Goal: Check status

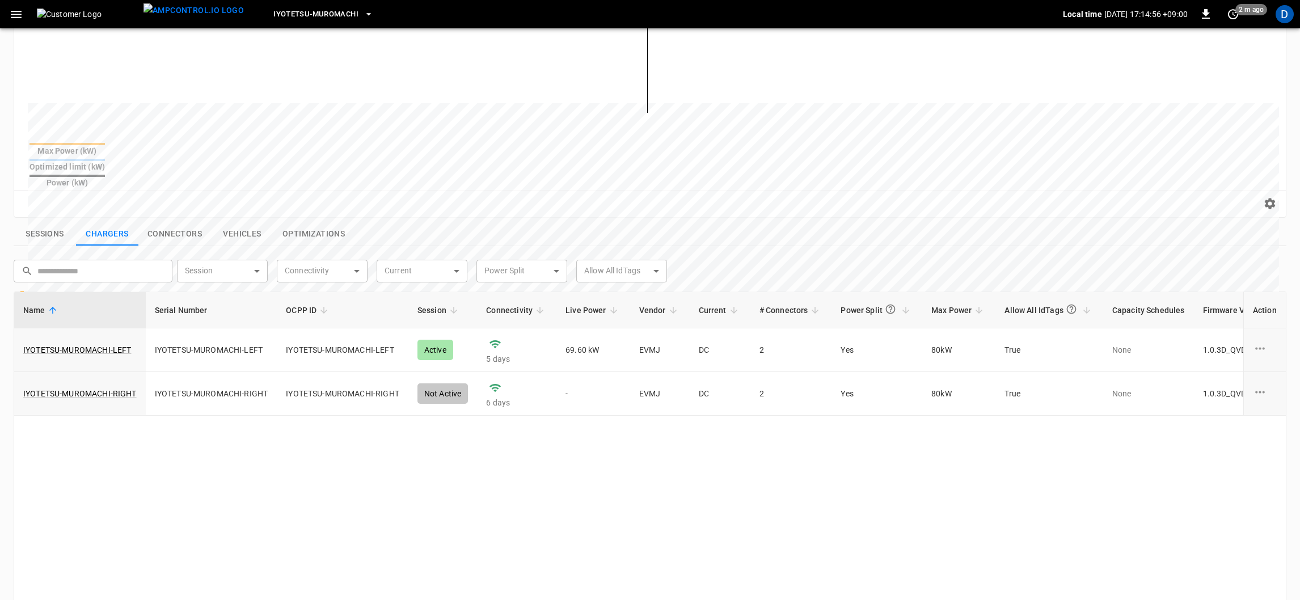
scroll to position [255, 0]
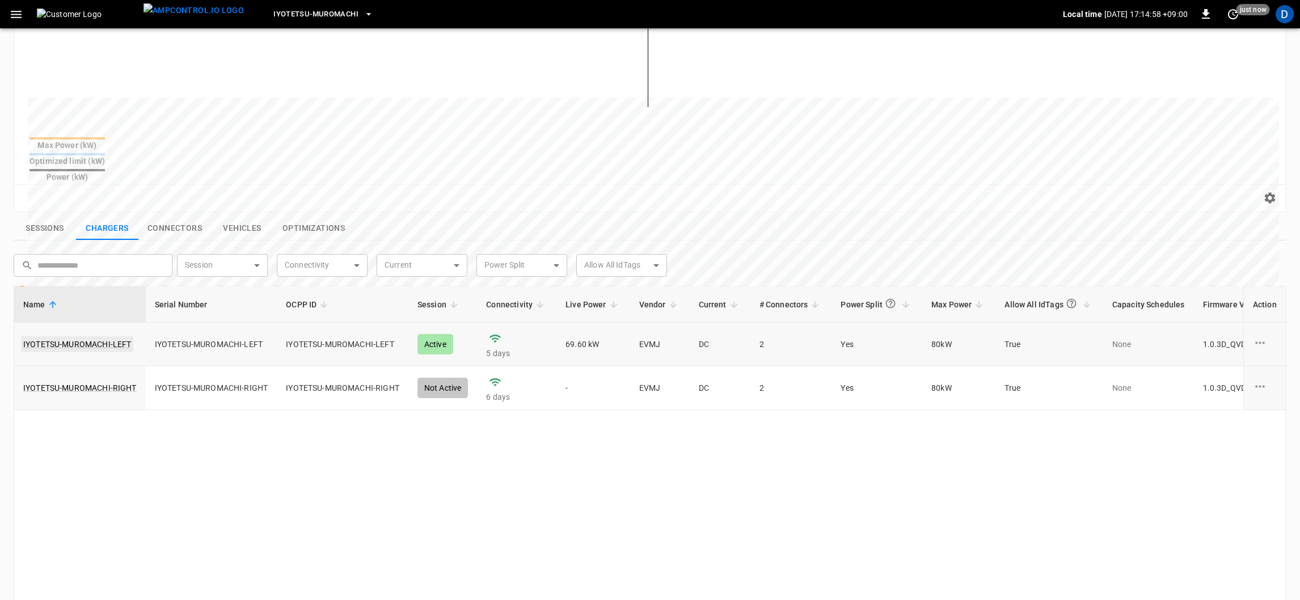
click at [100, 336] on link "IYOTETSU-MUROMACHI-LEFT" at bounding box center [77, 344] width 112 height 16
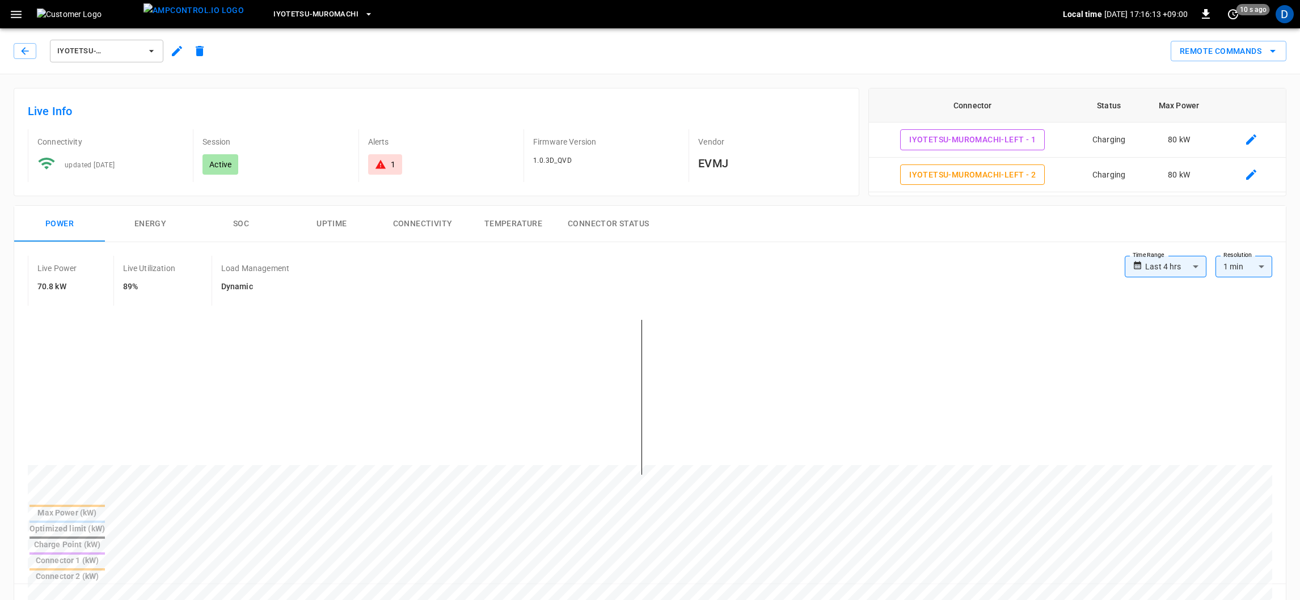
click at [505, 222] on button "Temperature" at bounding box center [513, 224] width 91 height 36
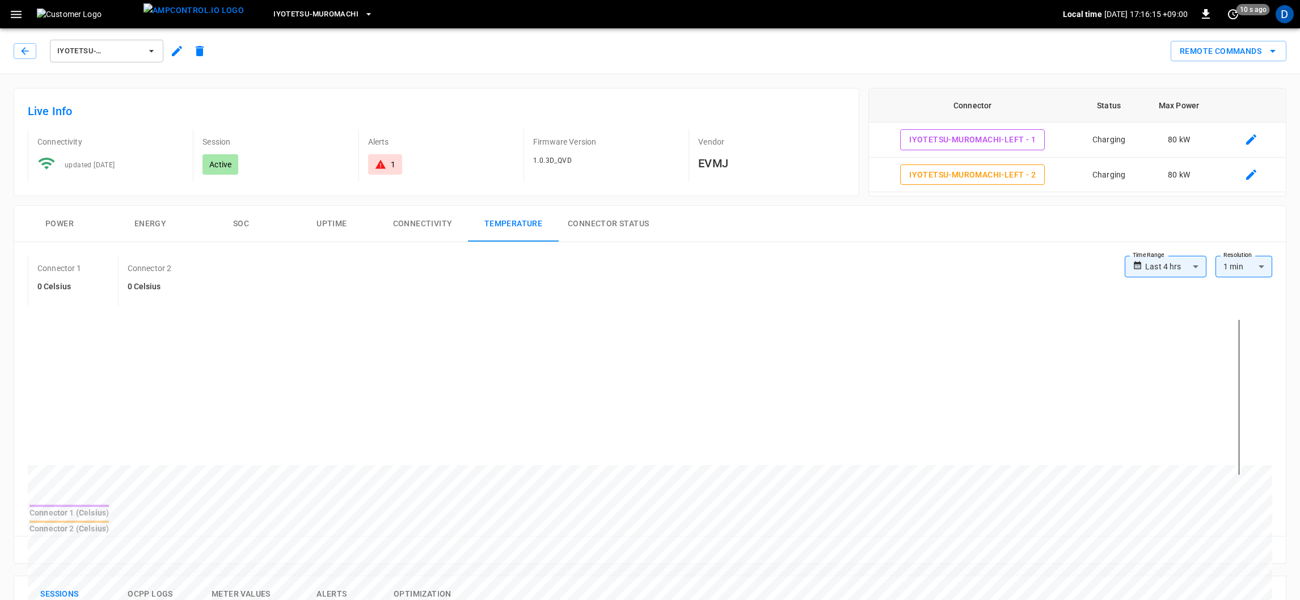
click at [437, 229] on button "Connectivity" at bounding box center [422, 224] width 91 height 36
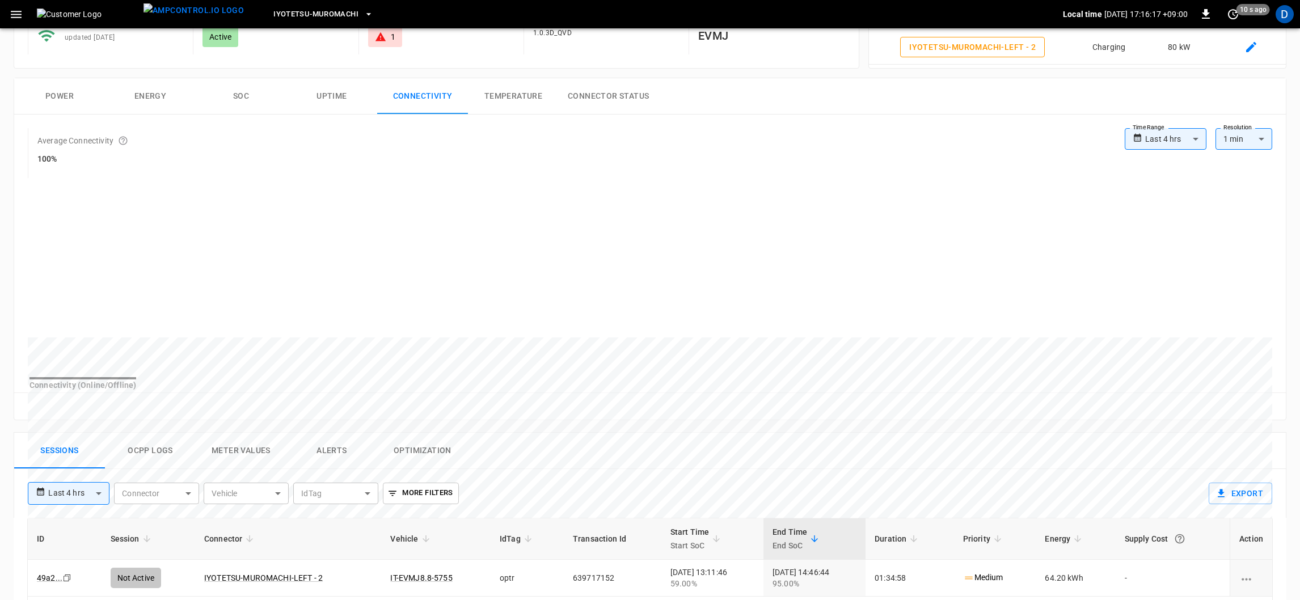
scroll to position [170, 0]
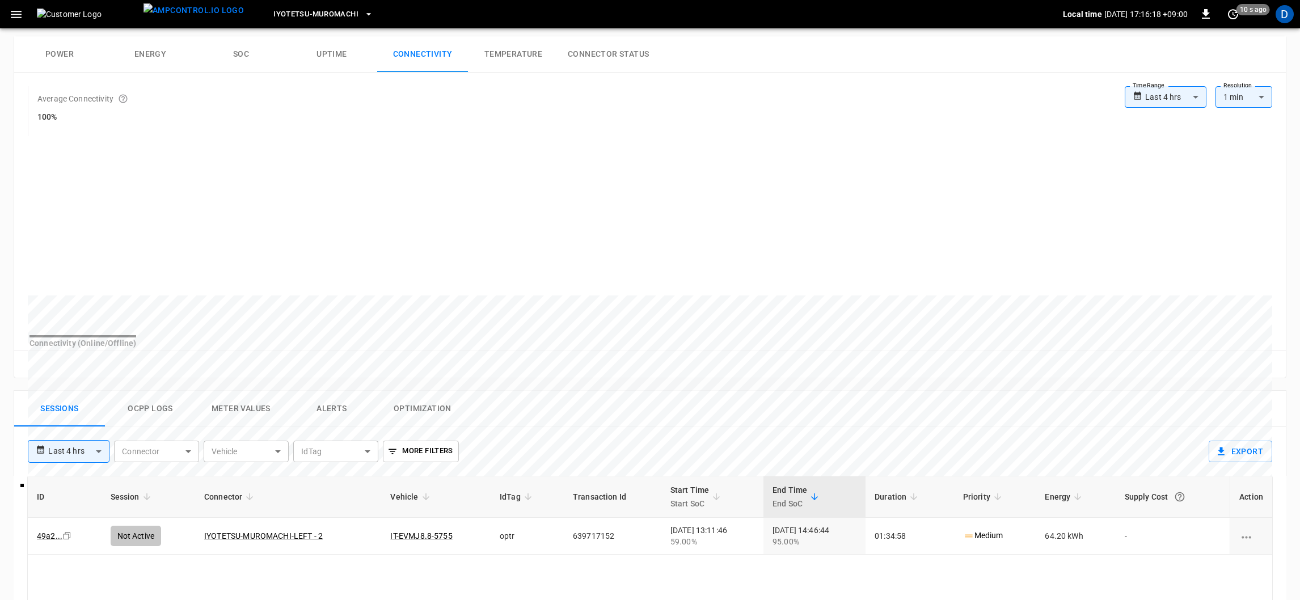
click at [233, 58] on button "SOC" at bounding box center [241, 54] width 91 height 36
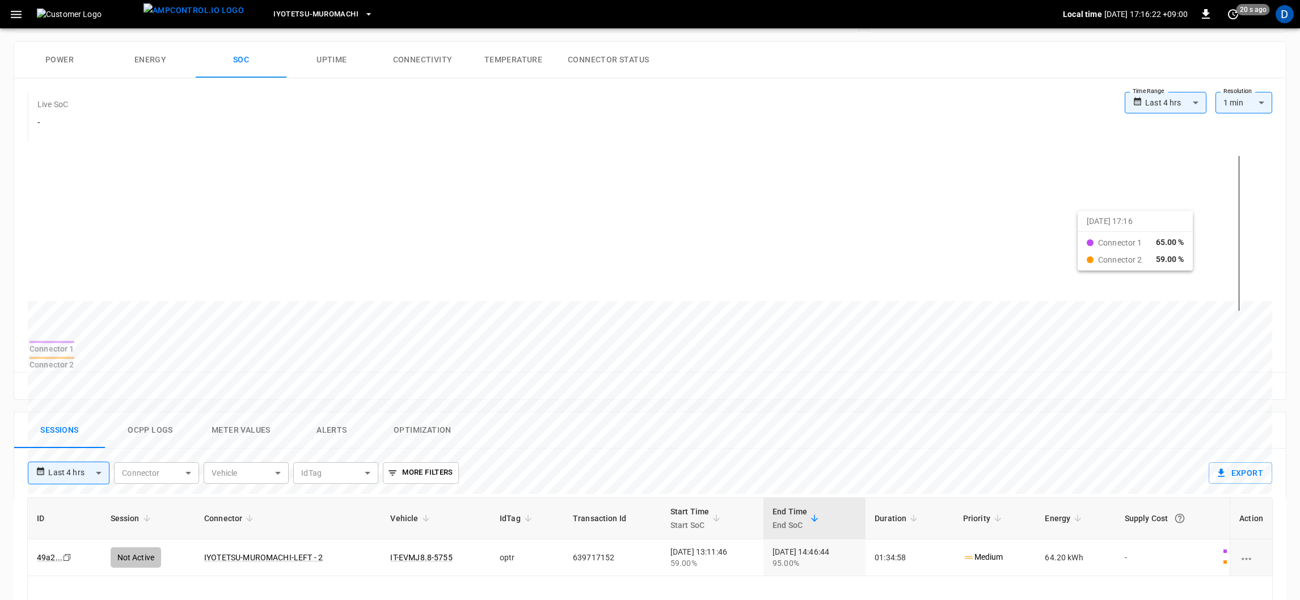
scroll to position [85, 0]
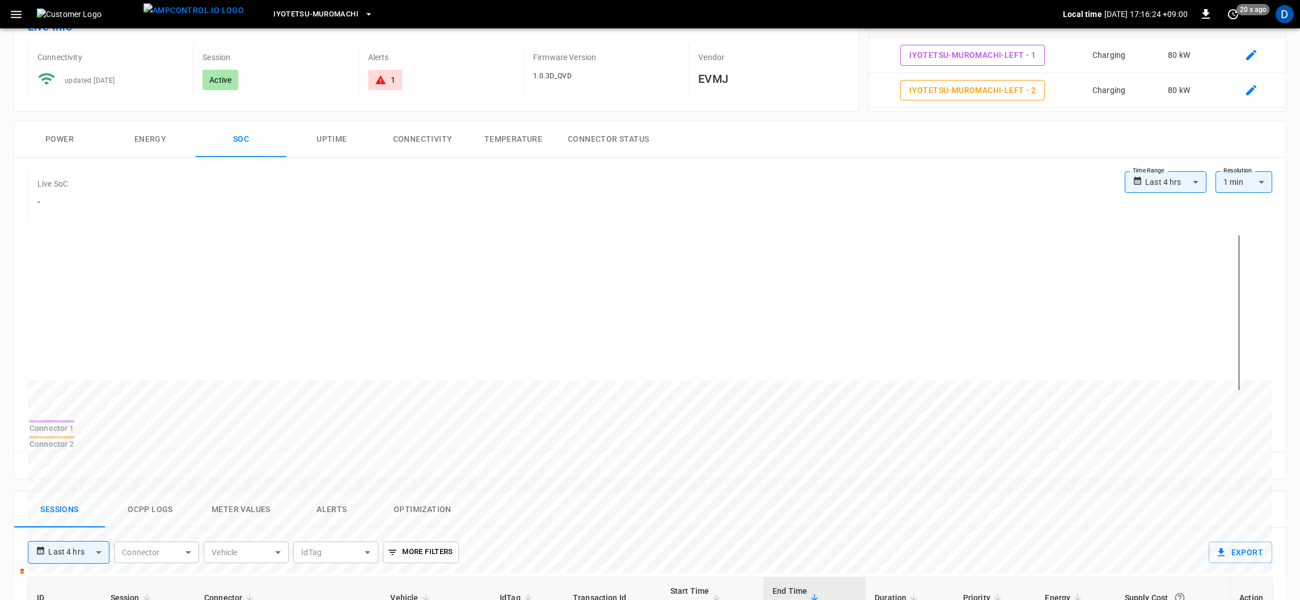
click at [65, 141] on button "Power" at bounding box center [59, 139] width 91 height 36
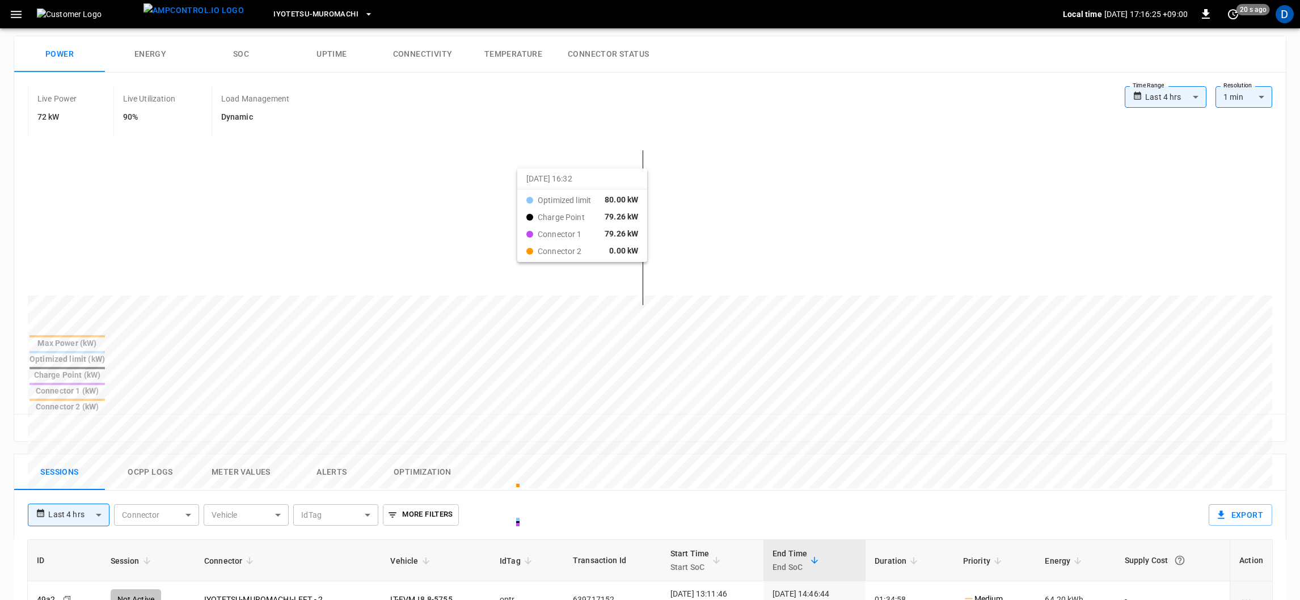
scroll to position [424, 0]
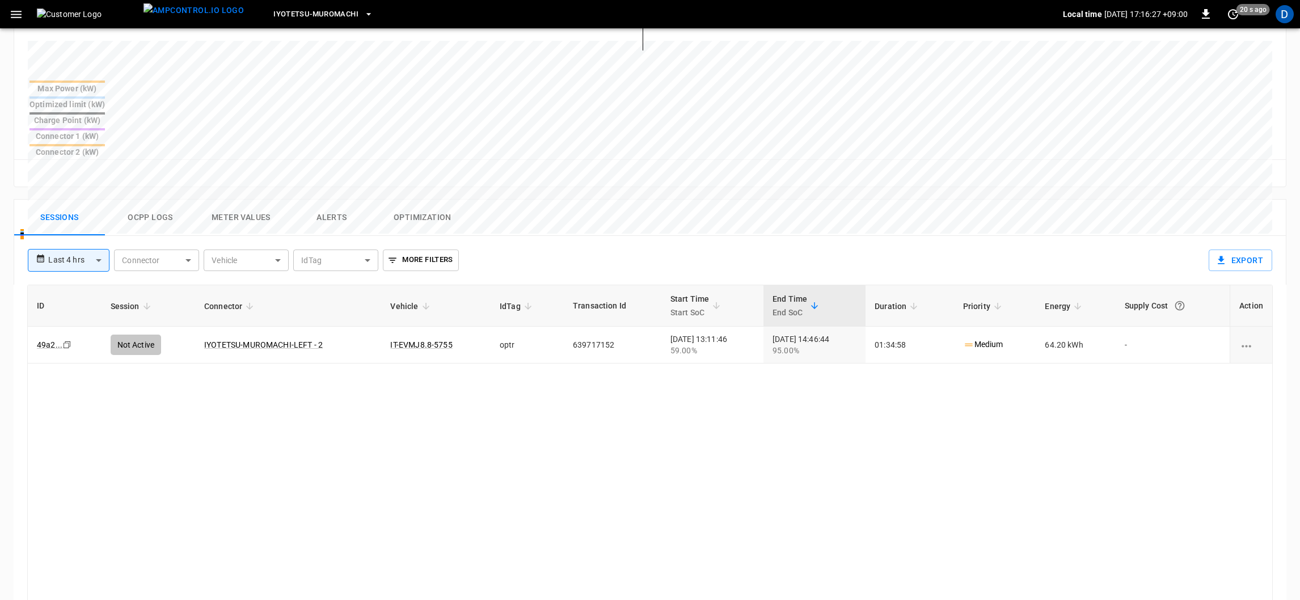
click at [132, 200] on button "Ocpp logs" at bounding box center [150, 218] width 91 height 36
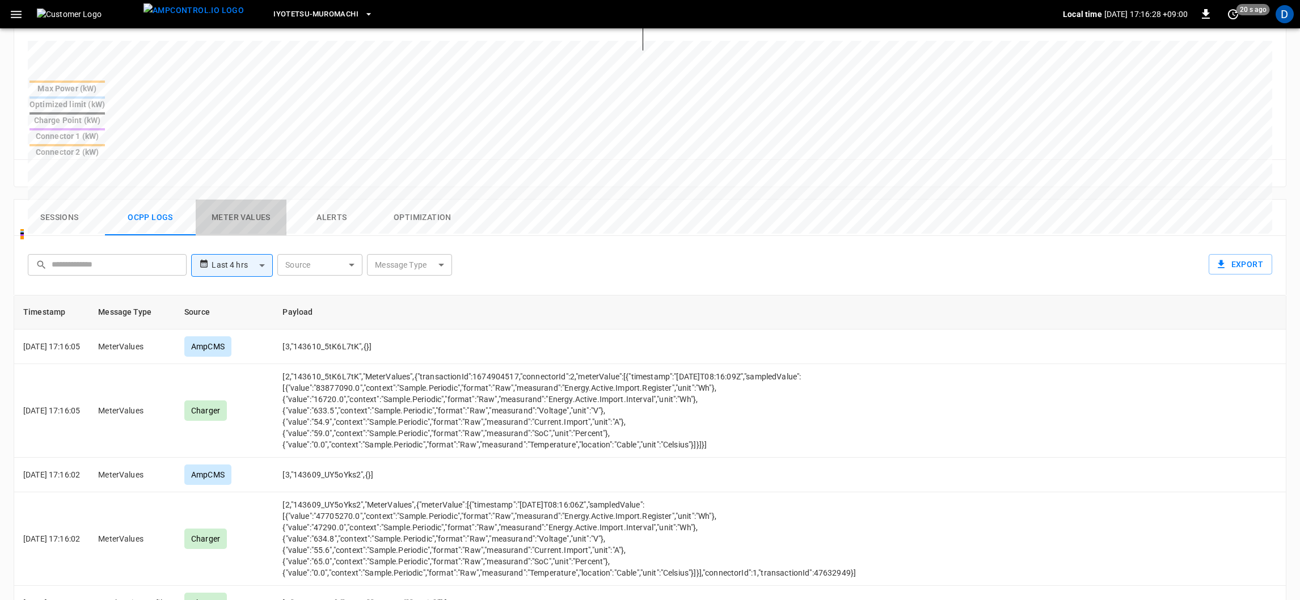
click at [251, 200] on button "Meter Values" at bounding box center [241, 218] width 91 height 36
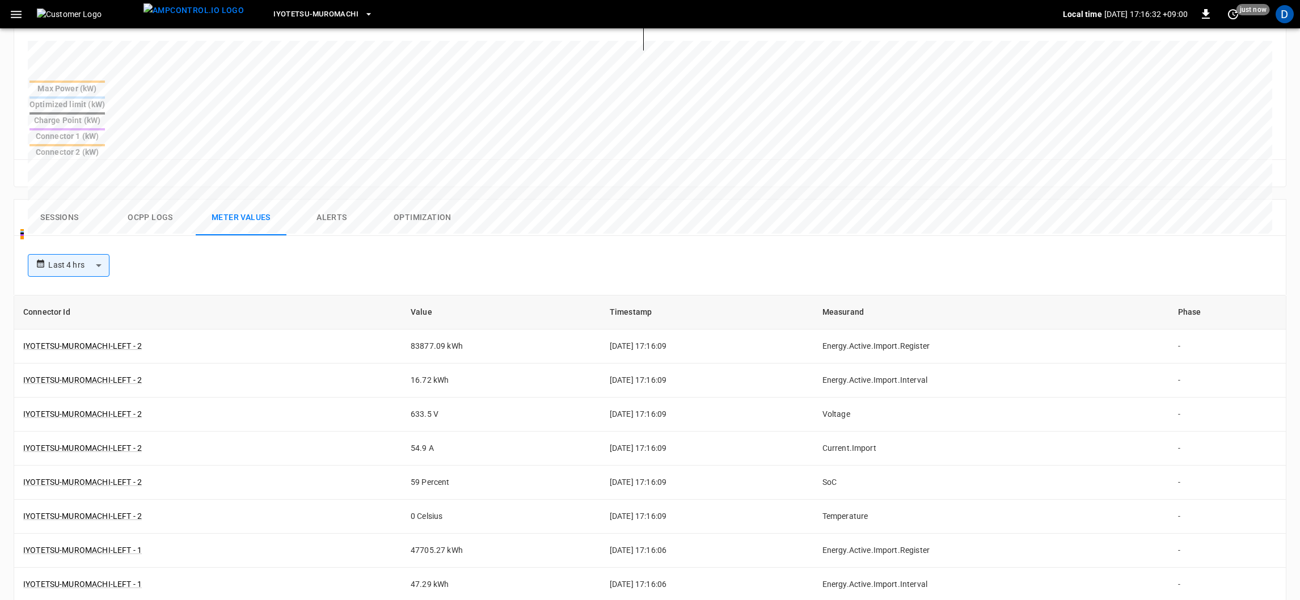
click at [55, 200] on button "Sessions" at bounding box center [59, 218] width 91 height 36
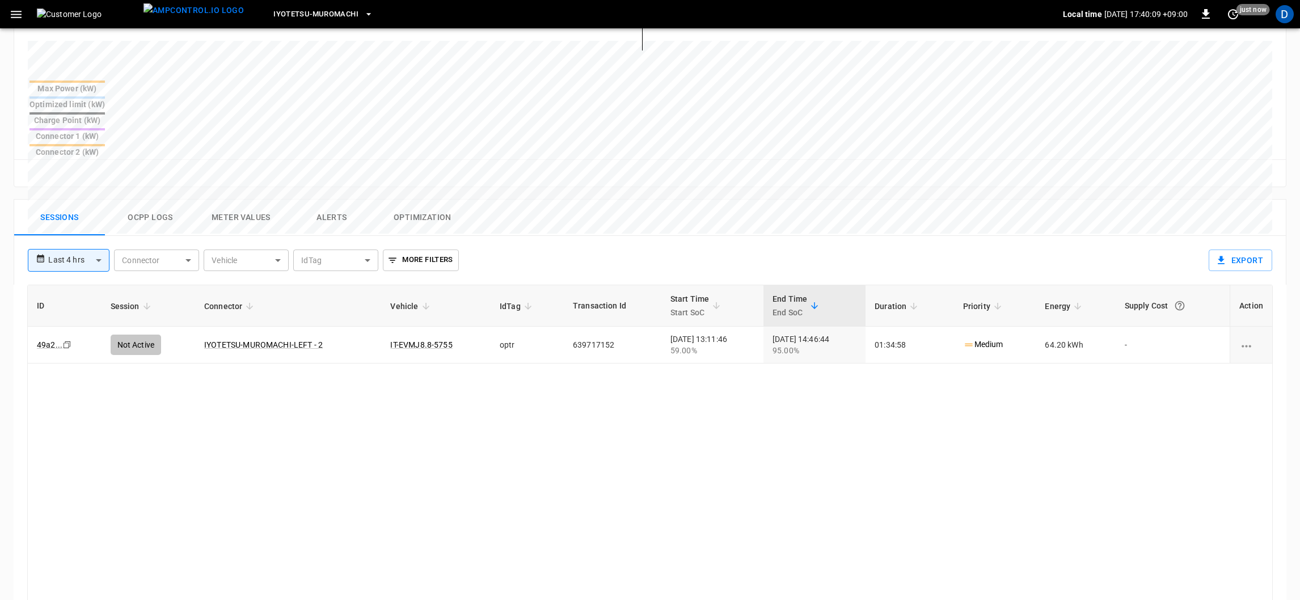
scroll to position [85, 0]
